Goal: Task Accomplishment & Management: Use online tool/utility

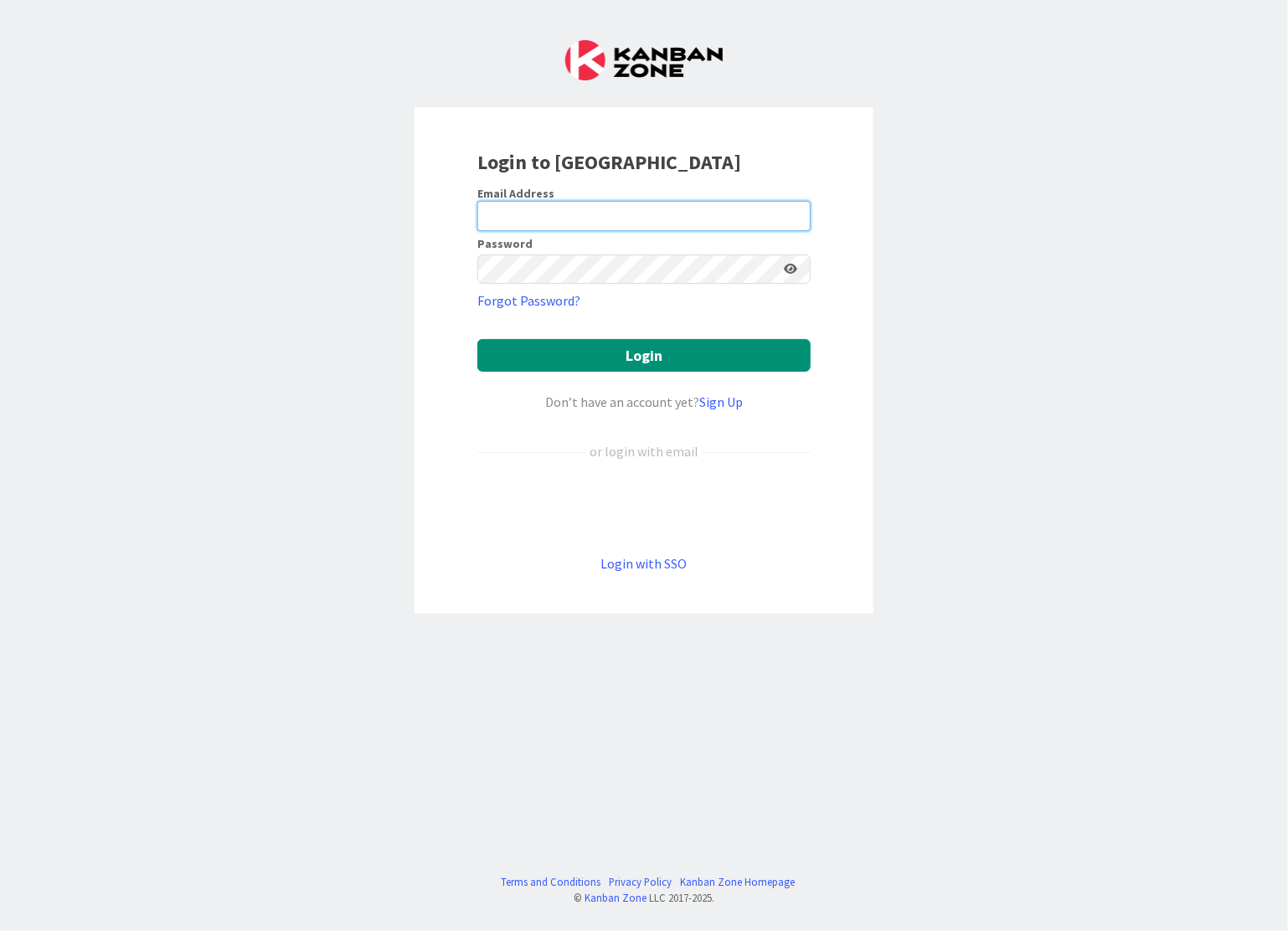
click at [520, 209] on input "email" at bounding box center [644, 216] width 333 height 30
type input "[PERSON_NAME][EMAIL_ADDRESS][DOMAIN_NAME]"
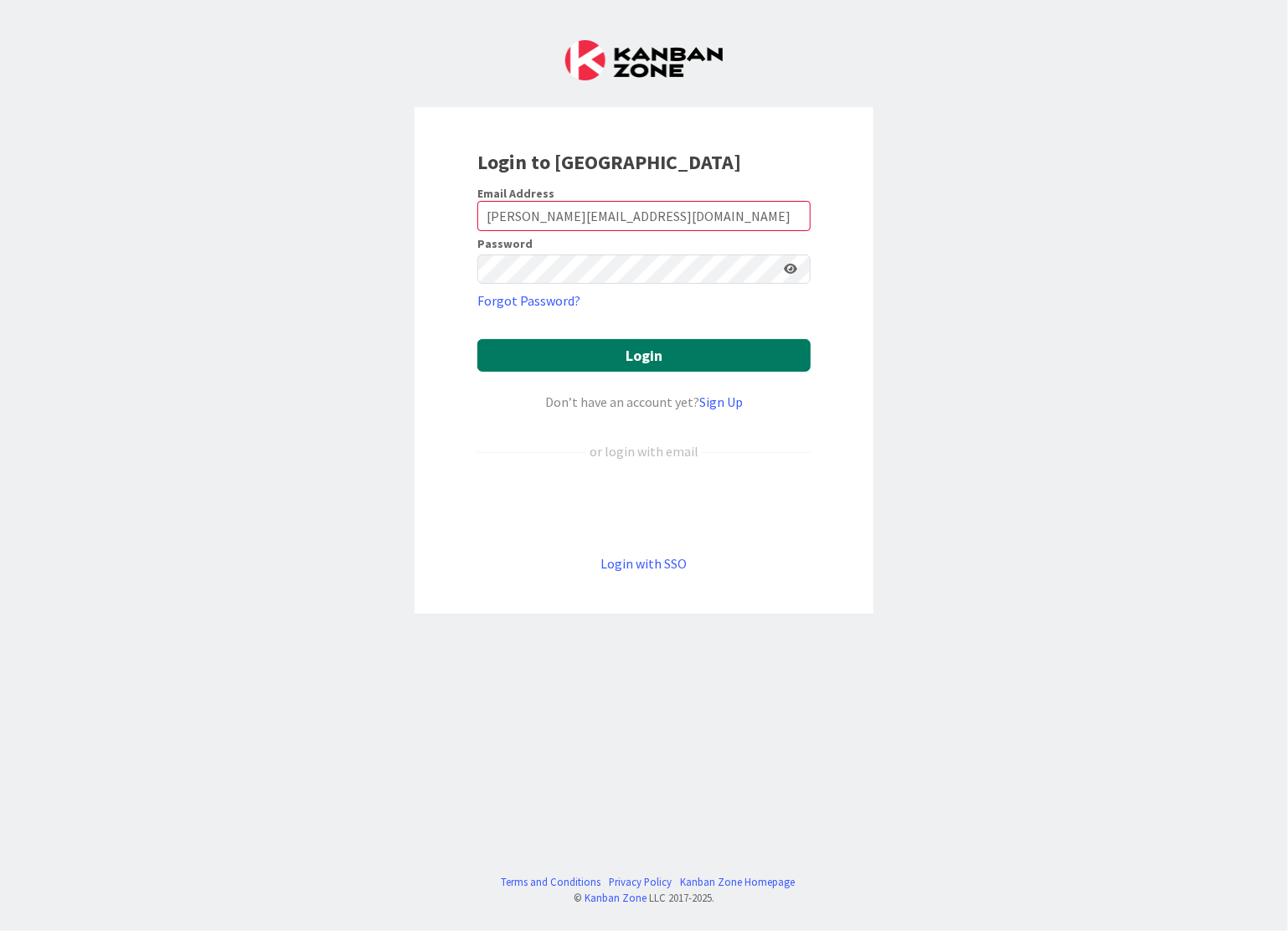
click at [644, 351] on button "Login" at bounding box center [644, 356] width 333 height 33
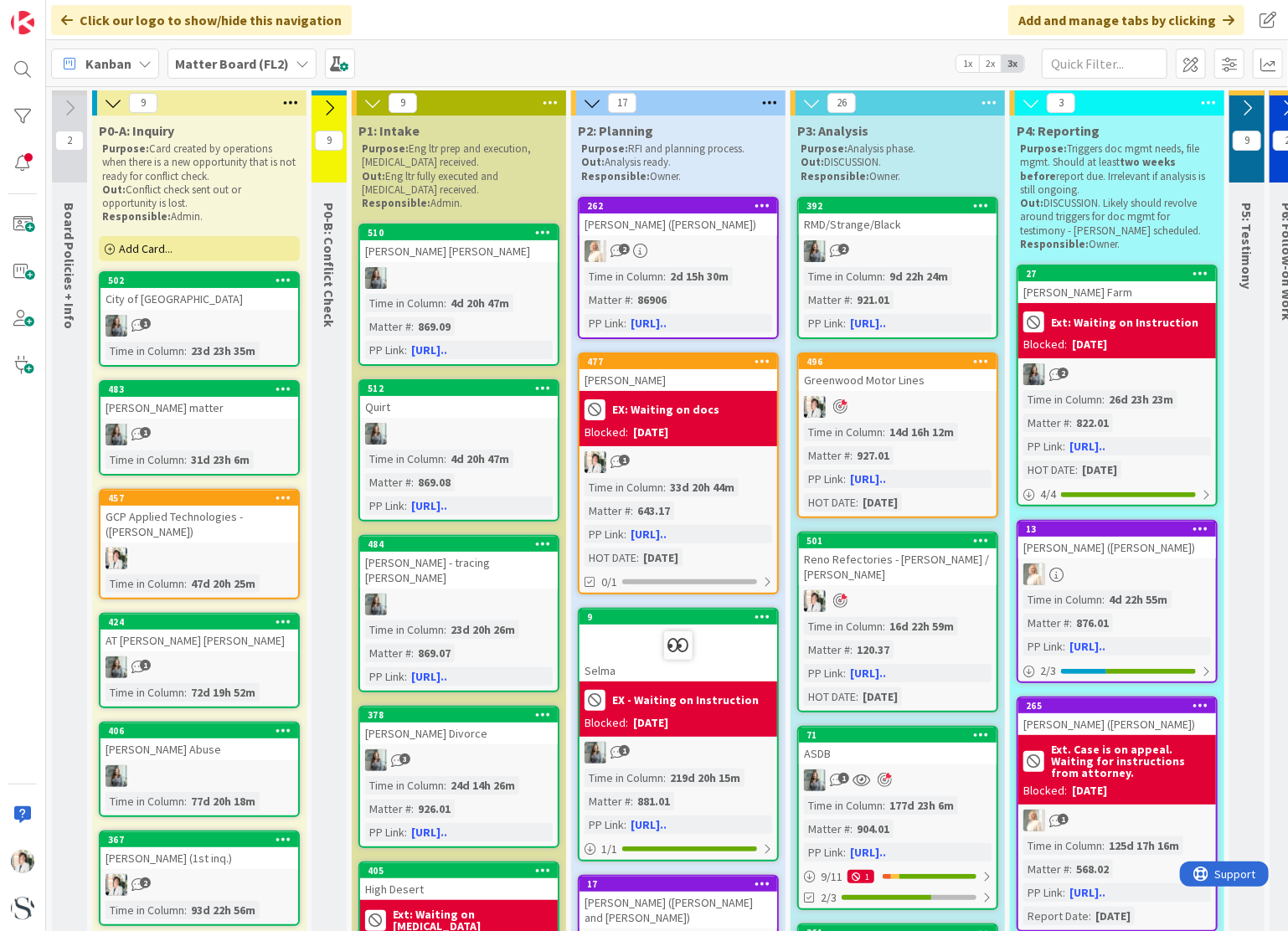
click at [114, 66] on span "Kanban" at bounding box center [108, 64] width 46 height 20
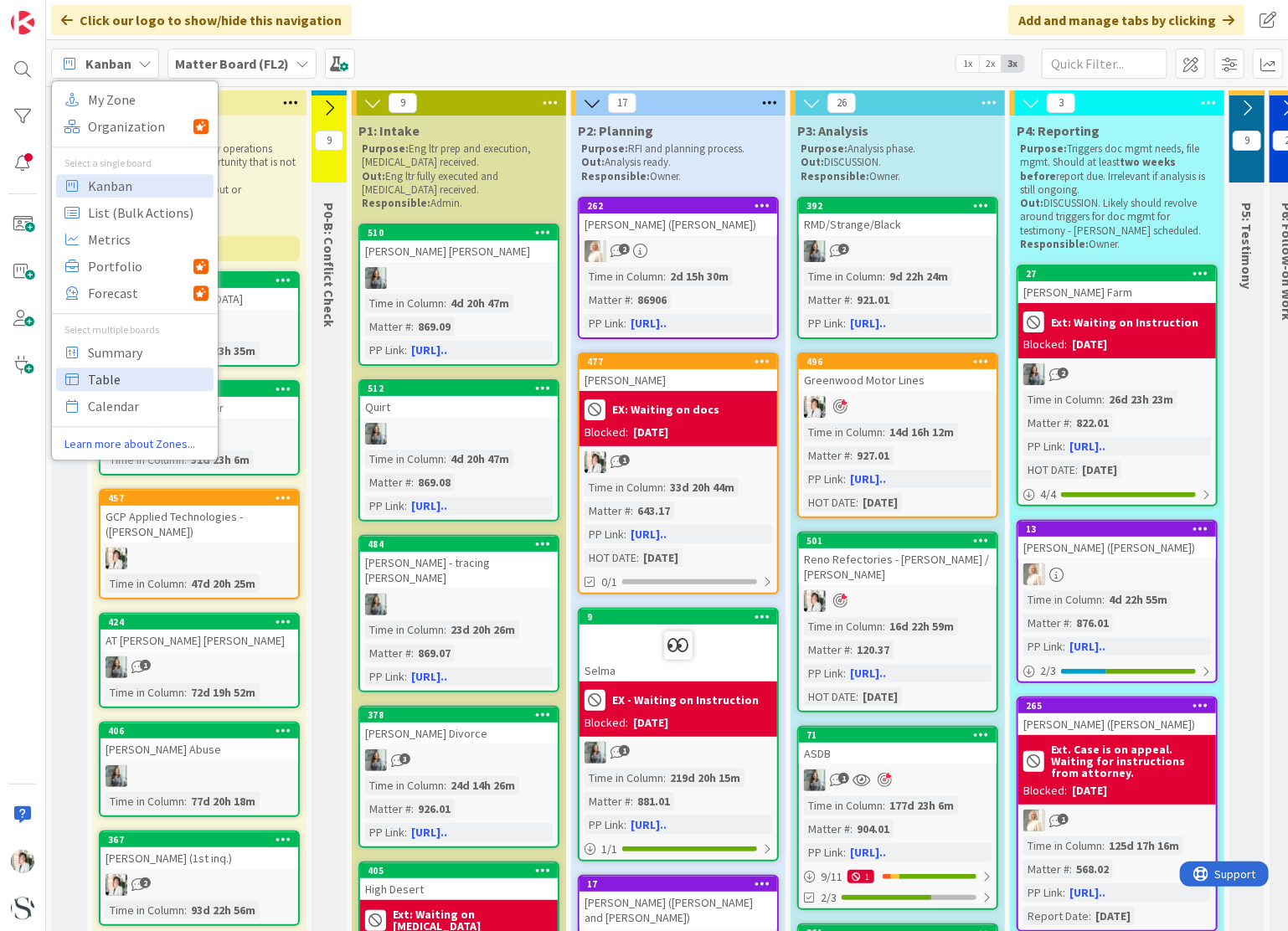
click at [111, 378] on span "Table" at bounding box center [148, 379] width 121 height 25
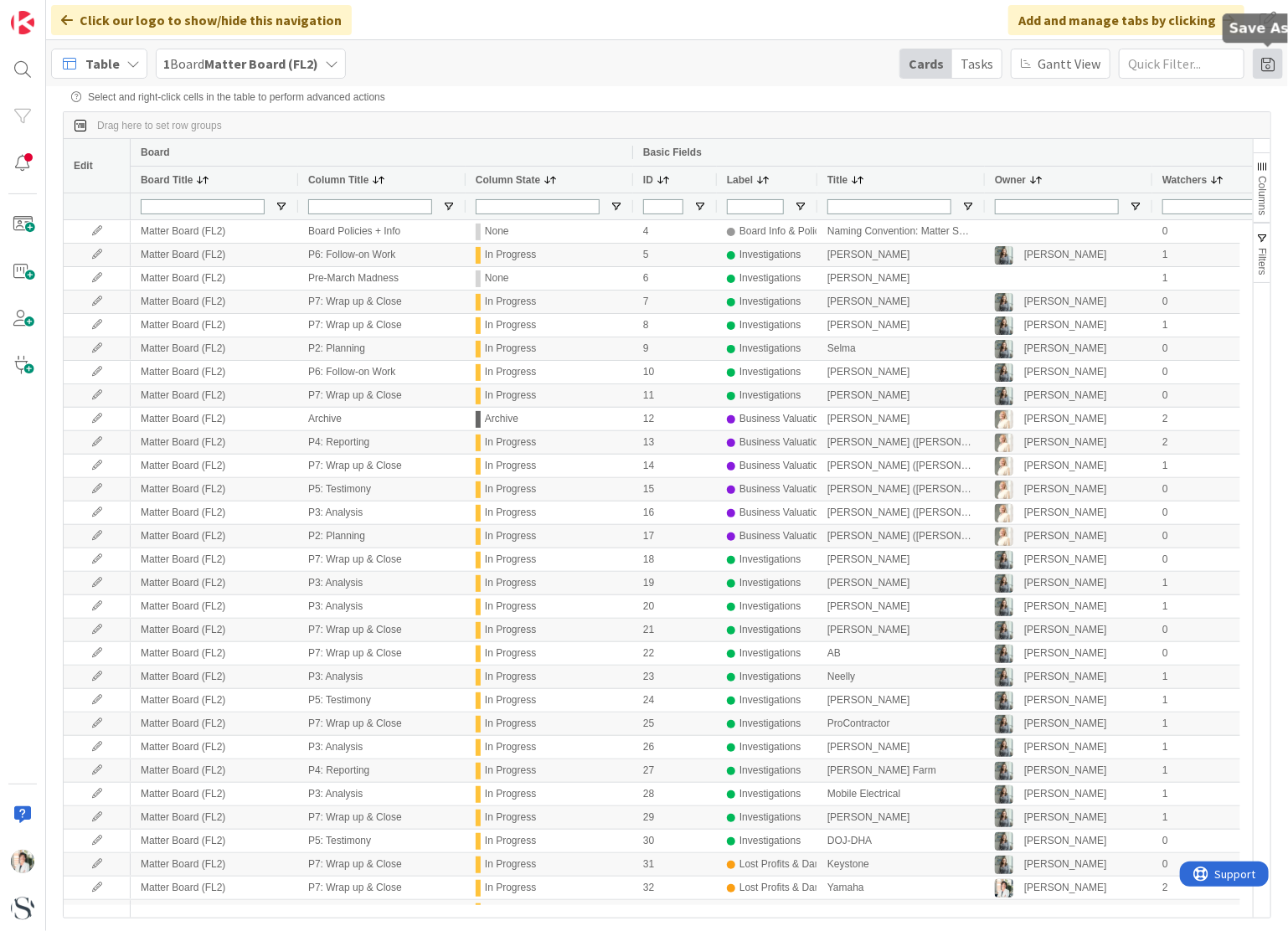
click at [1278, 48] on span at bounding box center [1268, 63] width 30 height 30
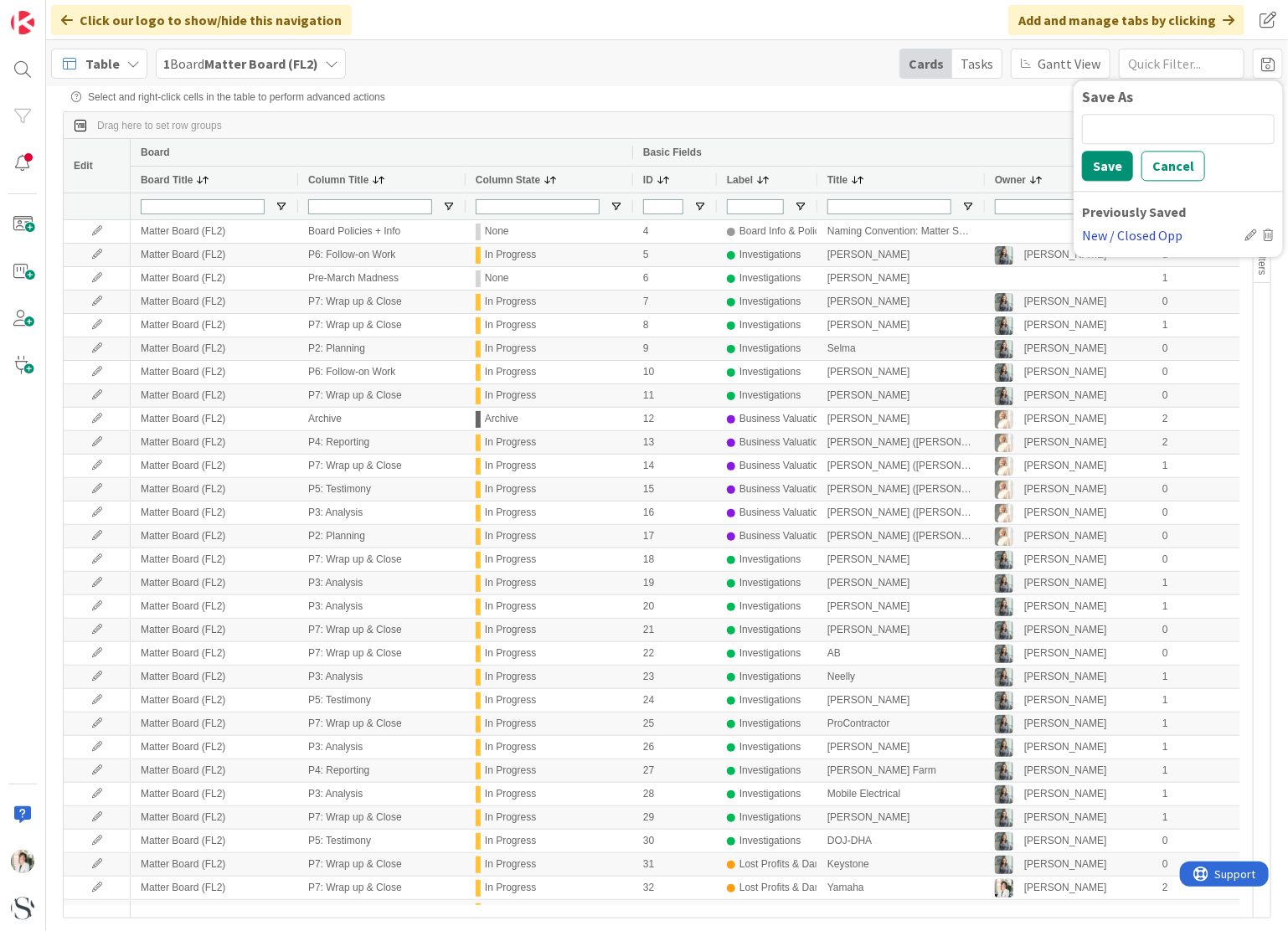
click at [1129, 241] on div "New / Closed Opp" at bounding box center [1160, 235] width 156 height 20
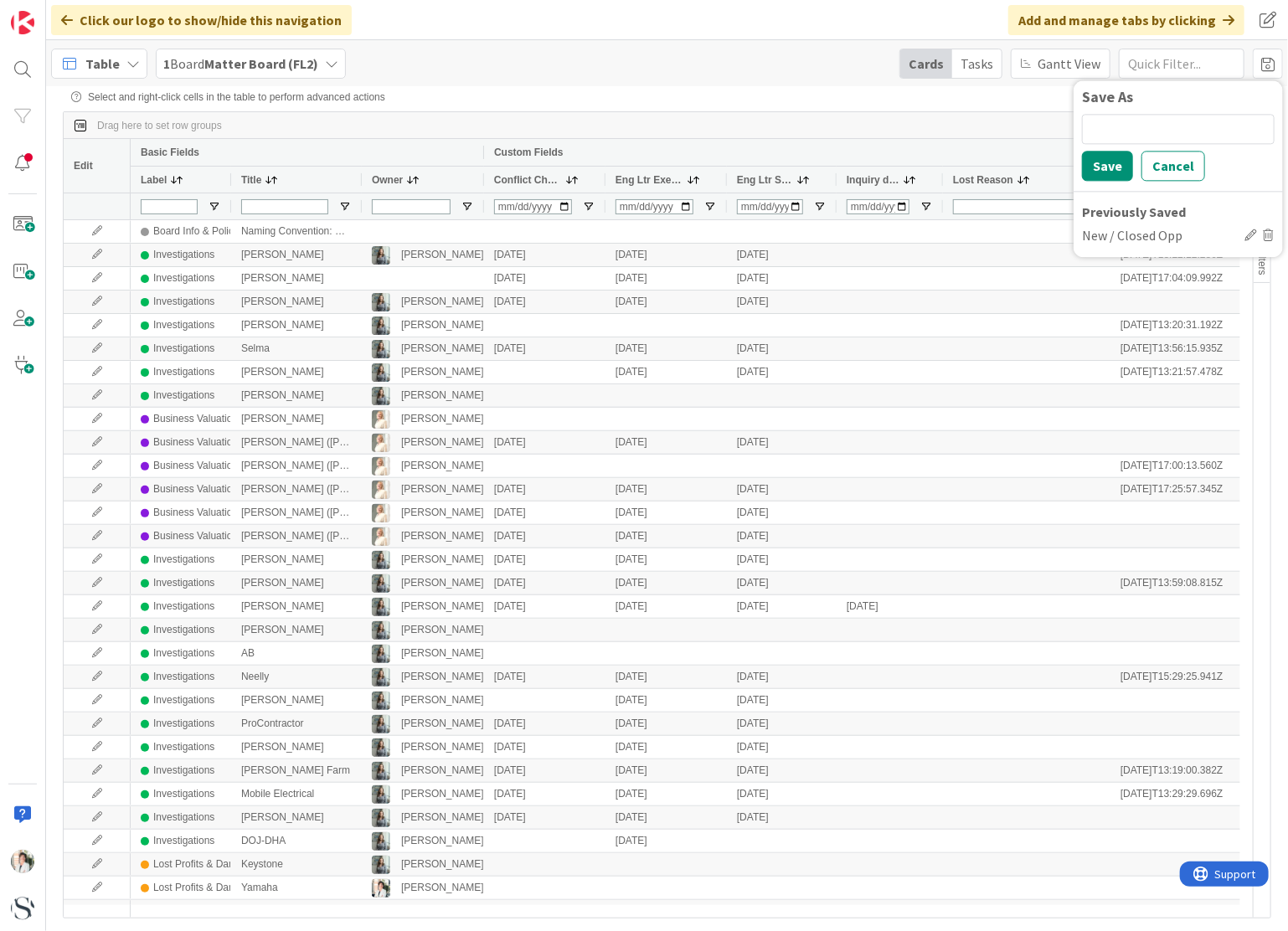
click at [724, 101] on div "Select and right-click cells in the table to perform advanced actions" at bounding box center [667, 97] width 1192 height 12
click at [883, 182] on span "Inquiry date" at bounding box center [874, 179] width 53 height 12
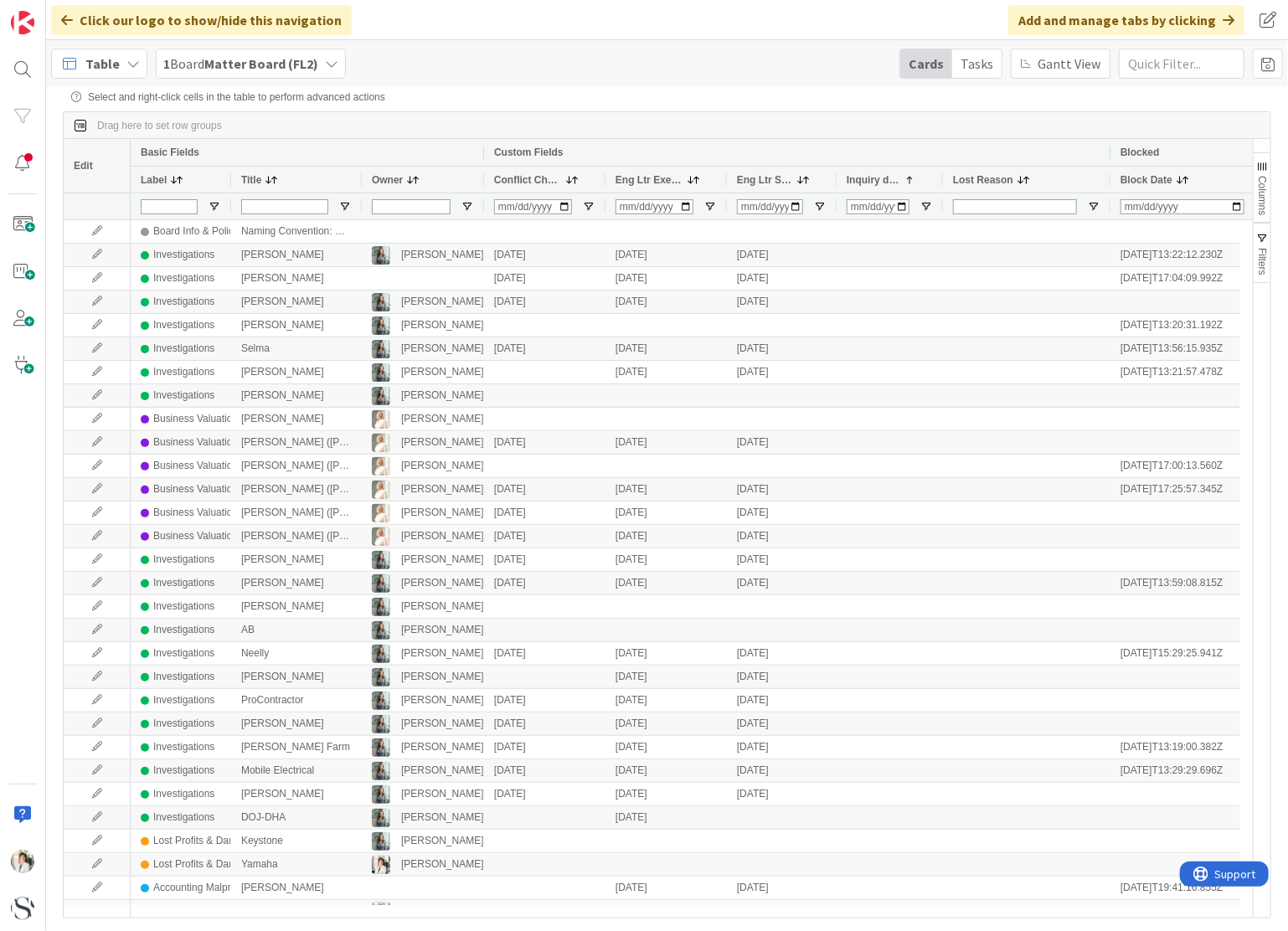
click at [883, 182] on span "Inquiry date" at bounding box center [874, 179] width 53 height 12
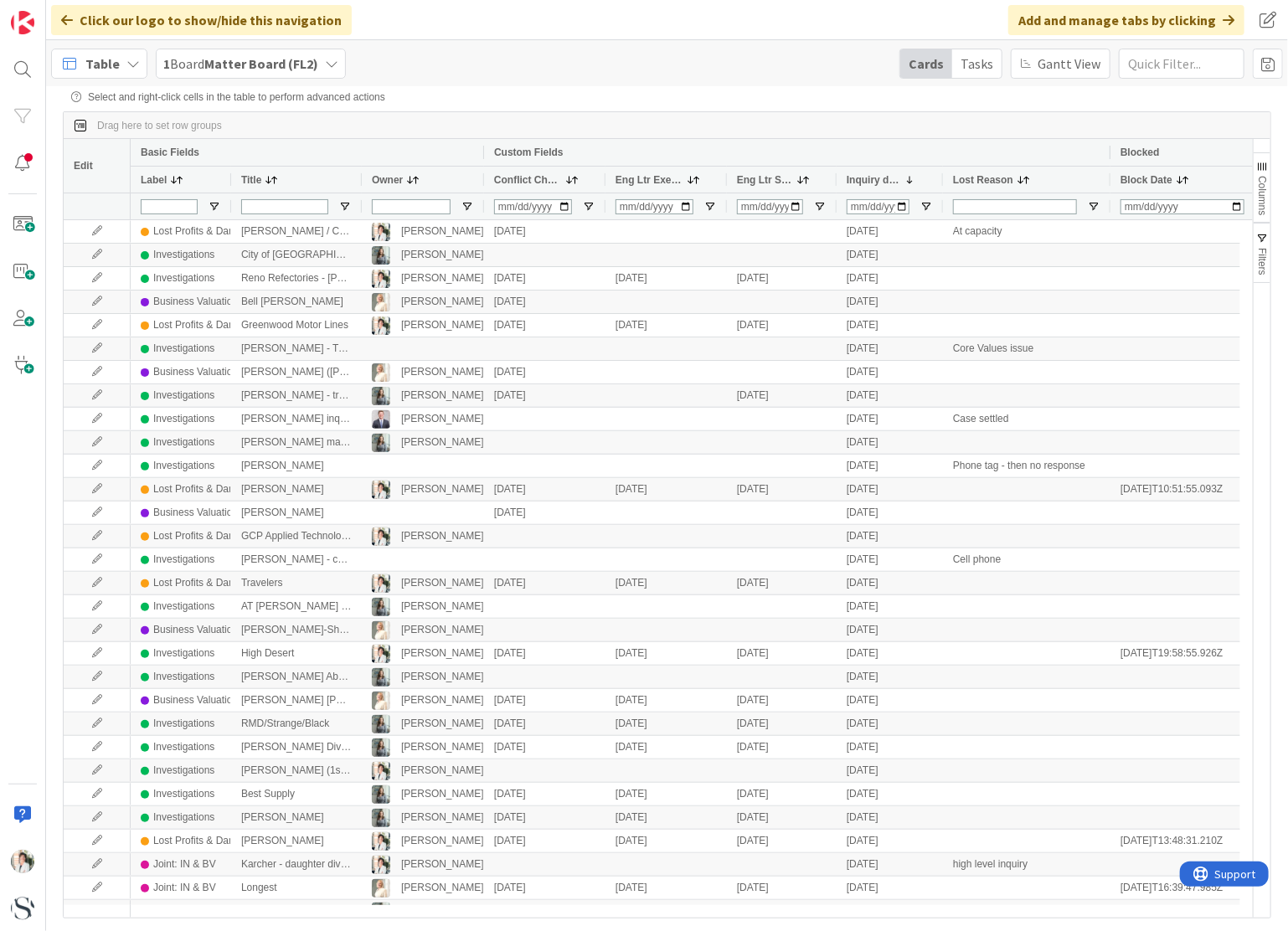
click at [538, 181] on span "Conflict Check" at bounding box center [528, 179] width 68 height 12
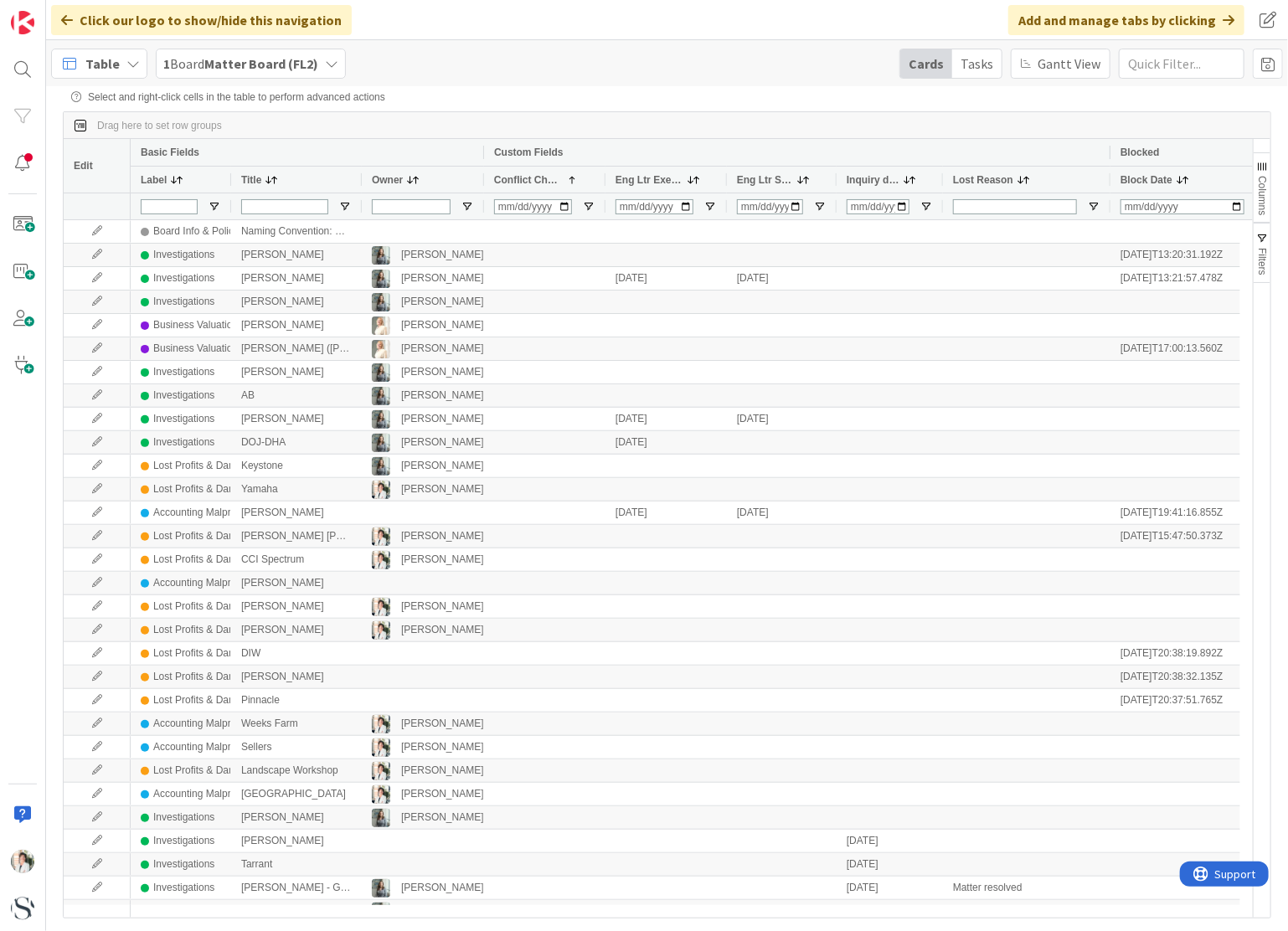
click at [538, 181] on span "Conflict Check" at bounding box center [528, 179] width 68 height 12
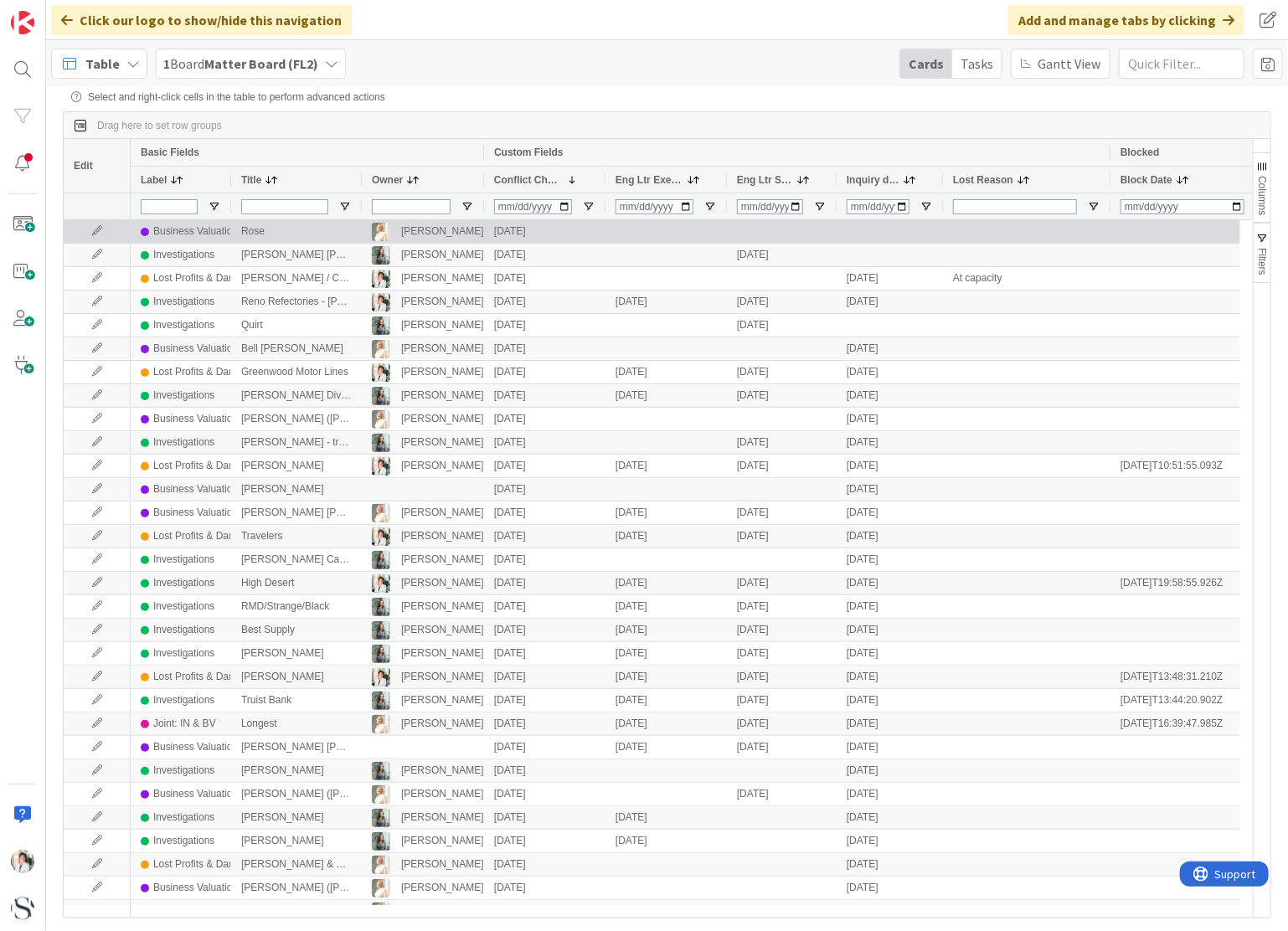
click at [873, 230] on div at bounding box center [890, 231] width 106 height 23
click at [872, 230] on div at bounding box center [890, 231] width 106 height 23
click at [847, 237] on input "Input Editor" at bounding box center [890, 231] width 104 height 21
click at [881, 237] on input "Input Editor" at bounding box center [890, 231] width 104 height 21
type input "[DATE]"
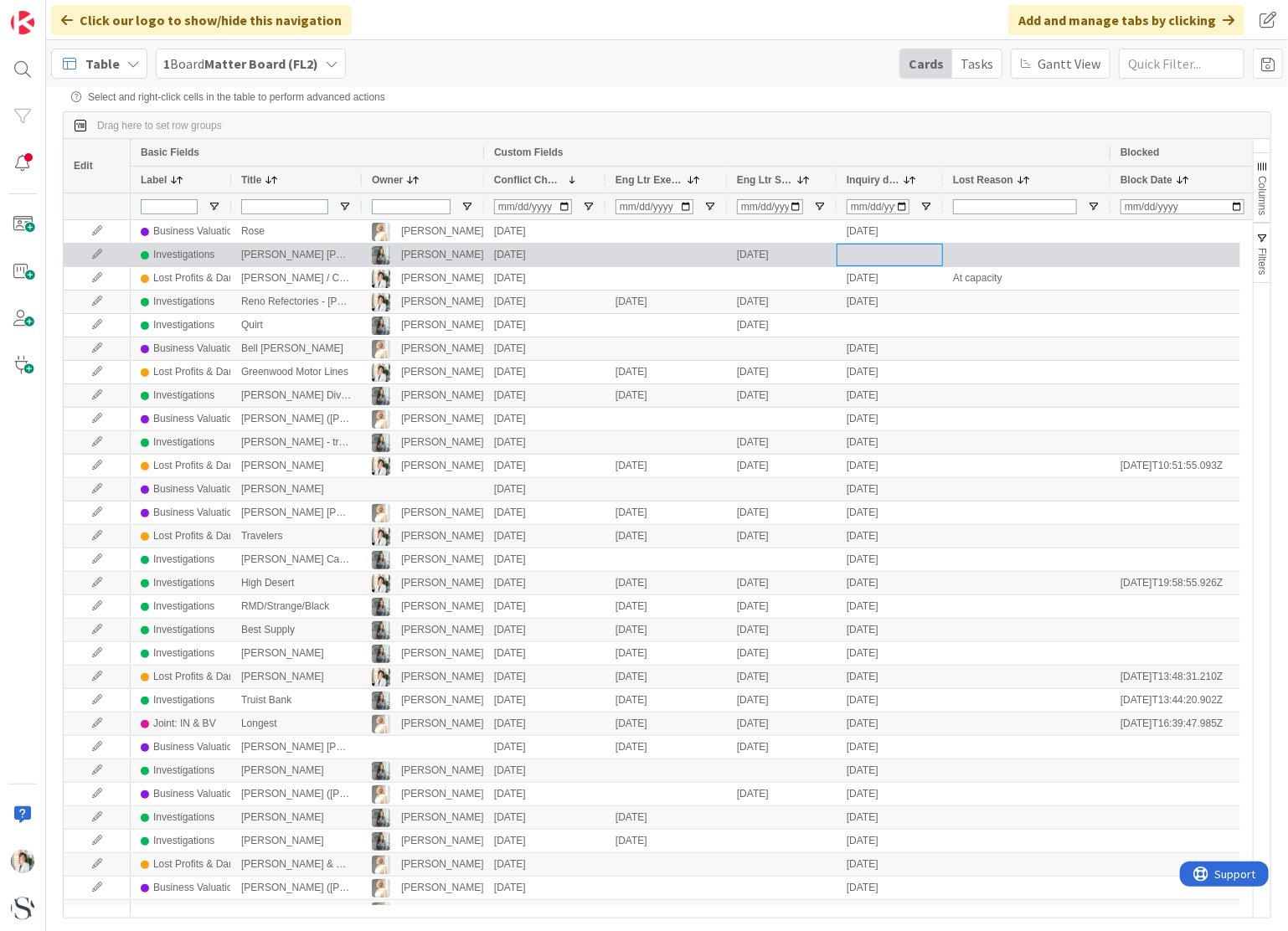
click at [859, 253] on div at bounding box center [890, 254] width 106 height 23
click at [849, 260] on input "Input Editor" at bounding box center [890, 254] width 104 height 21
type input "[DATE]"
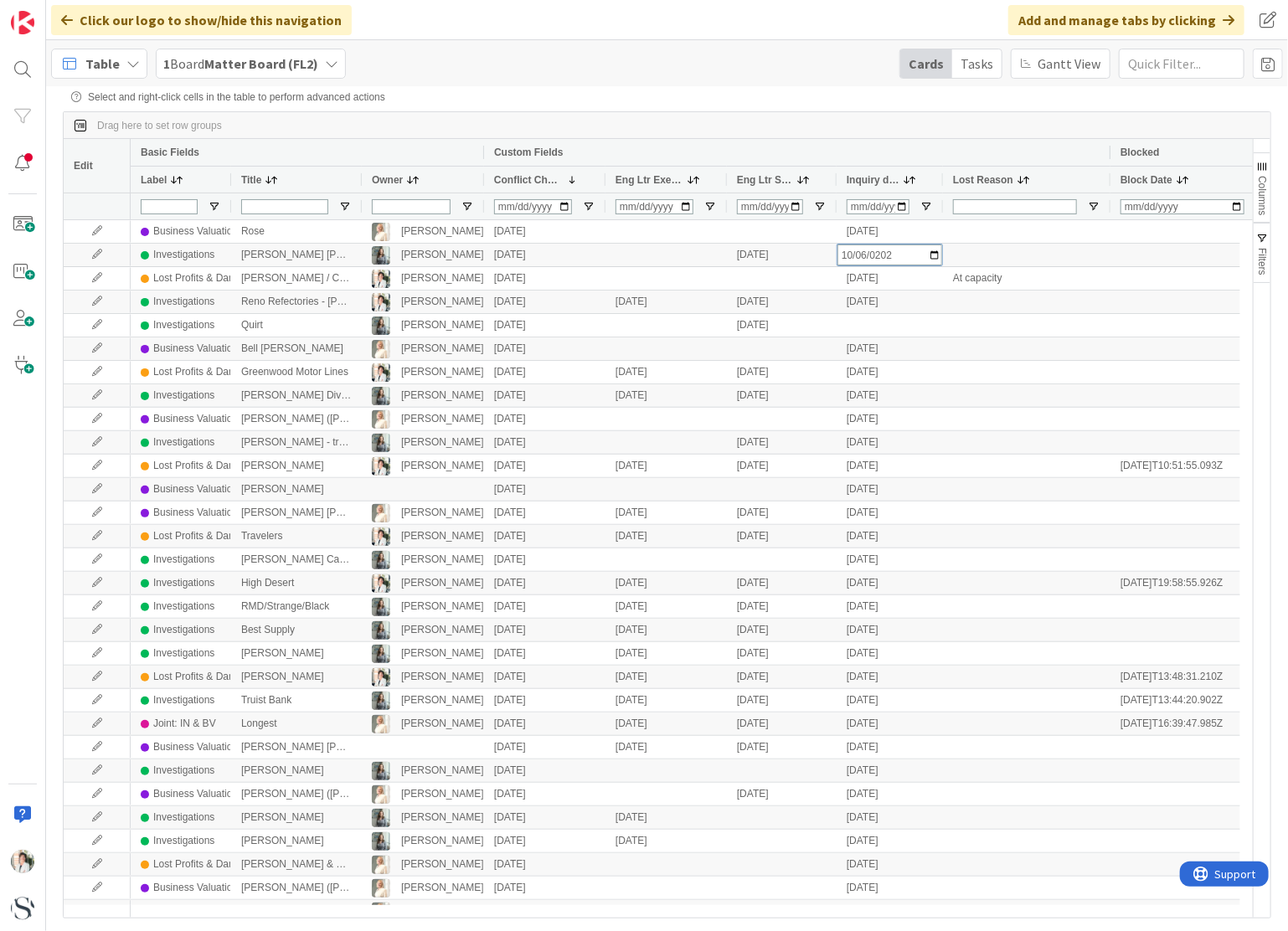
click at [845, 105] on div "Select and right-click cells in the table to perform advanced actions Press ENT…" at bounding box center [667, 495] width 1208 height 808
click at [742, 144] on div "Custom Fields" at bounding box center [797, 153] width 606 height 20
click at [645, 178] on span "Eng Ltr Executed" at bounding box center [649, 179] width 68 height 12
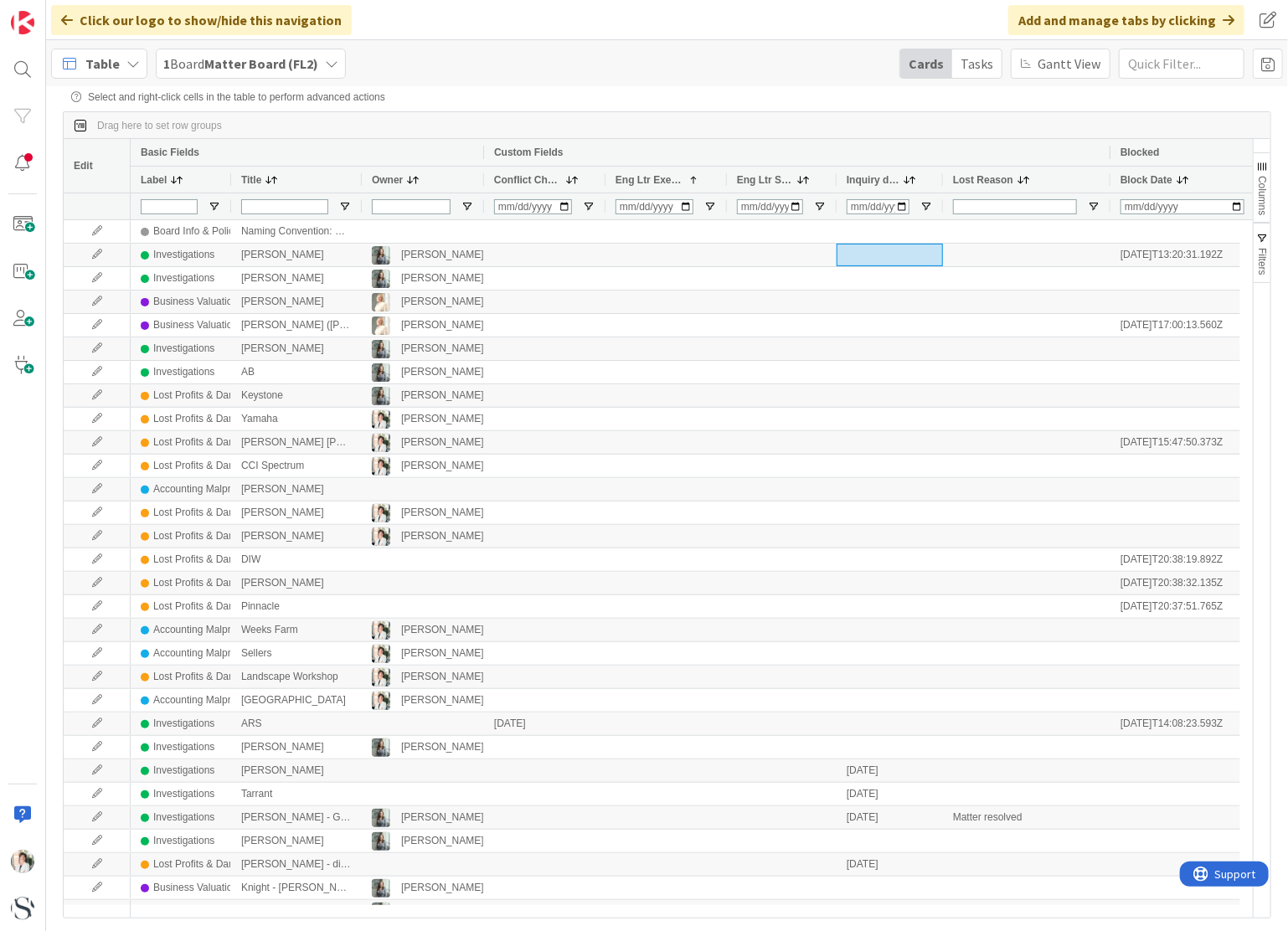
click at [645, 178] on span "Eng Ltr Executed" at bounding box center [649, 179] width 68 height 12
